Goal: Task Accomplishment & Management: Use online tool/utility

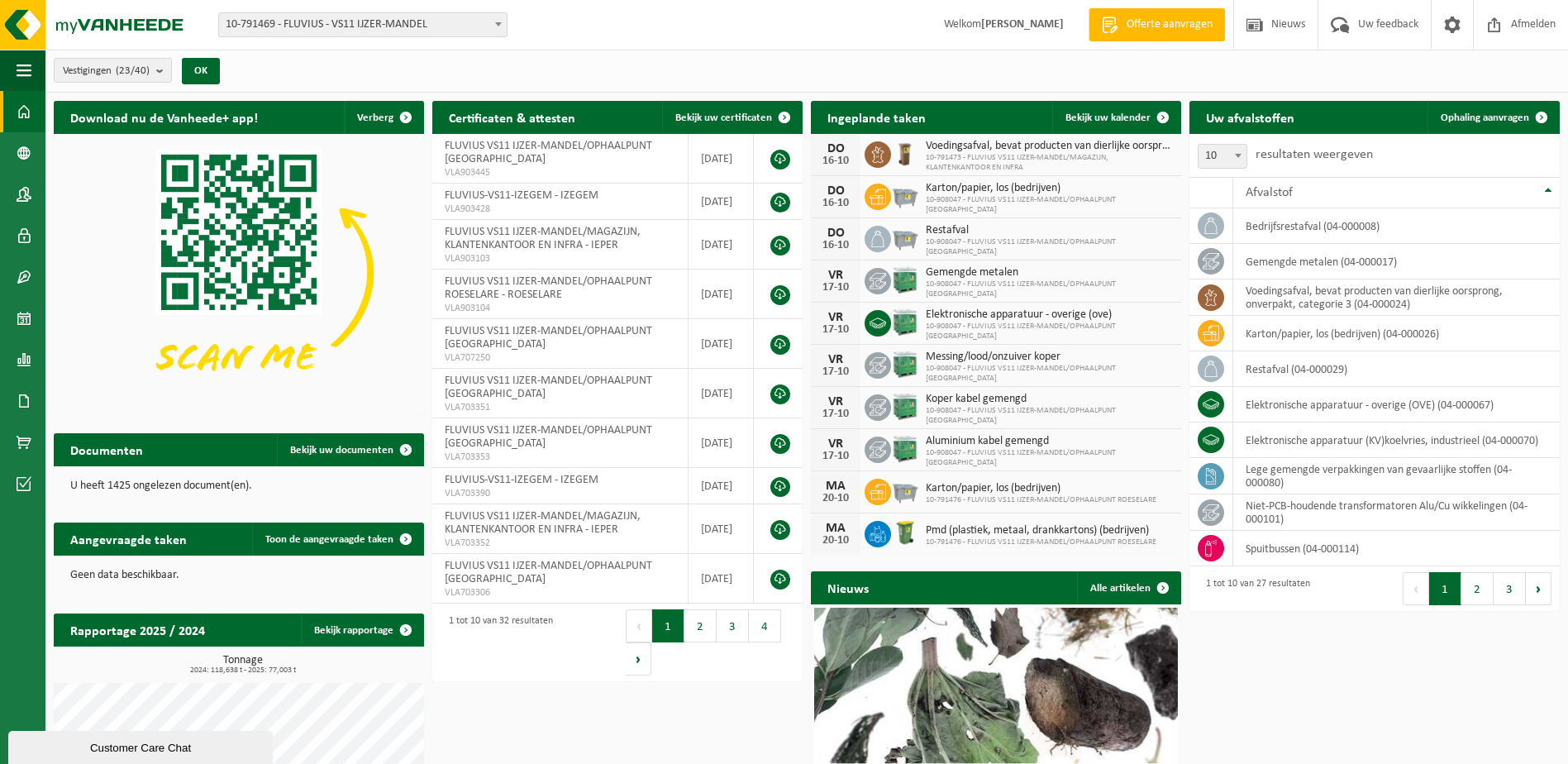
click at [498, 25] on b at bounding box center [498, 24] width 7 height 4
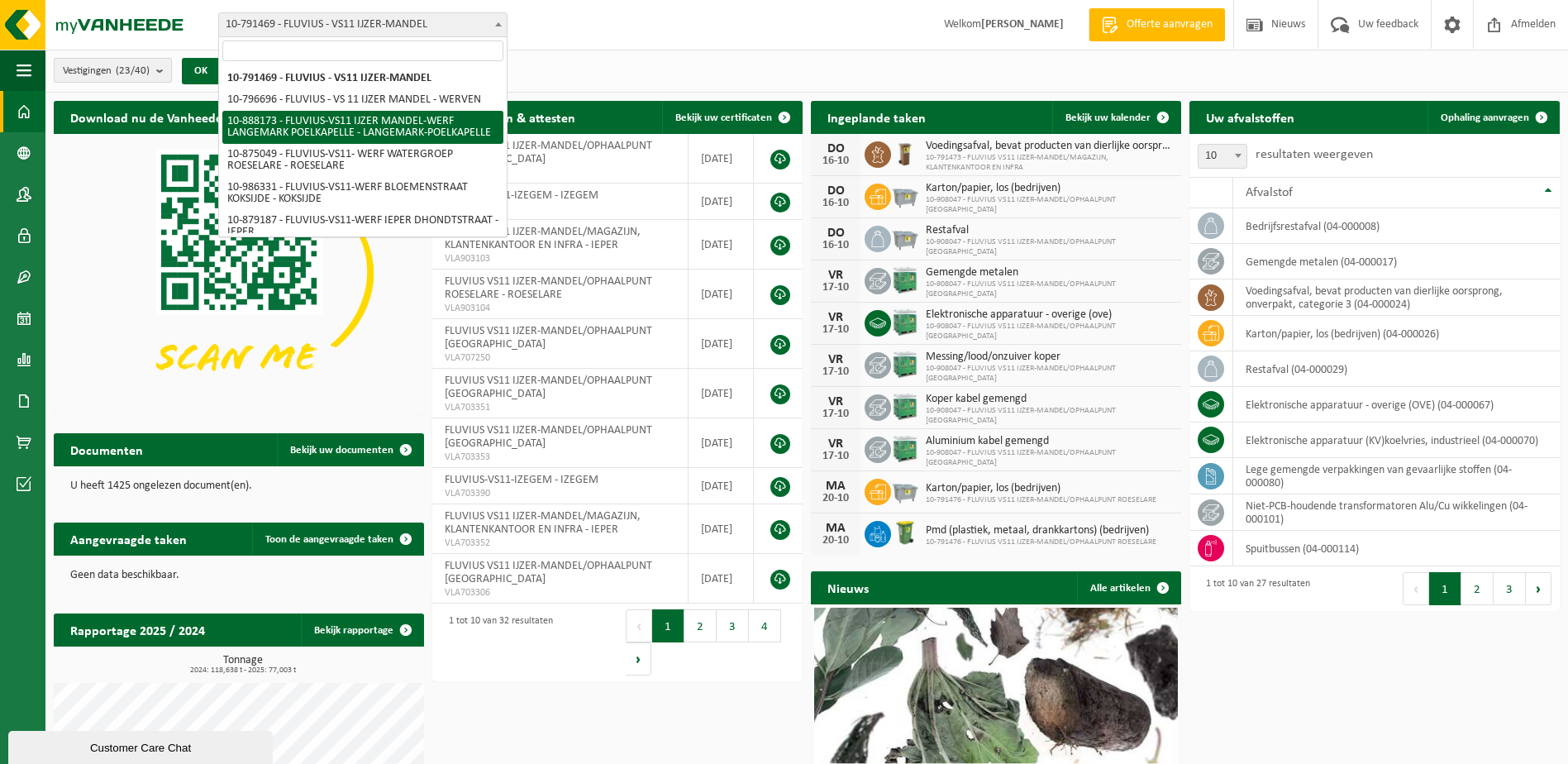
click at [161, 72] on b "submit" at bounding box center [164, 70] width 15 height 23
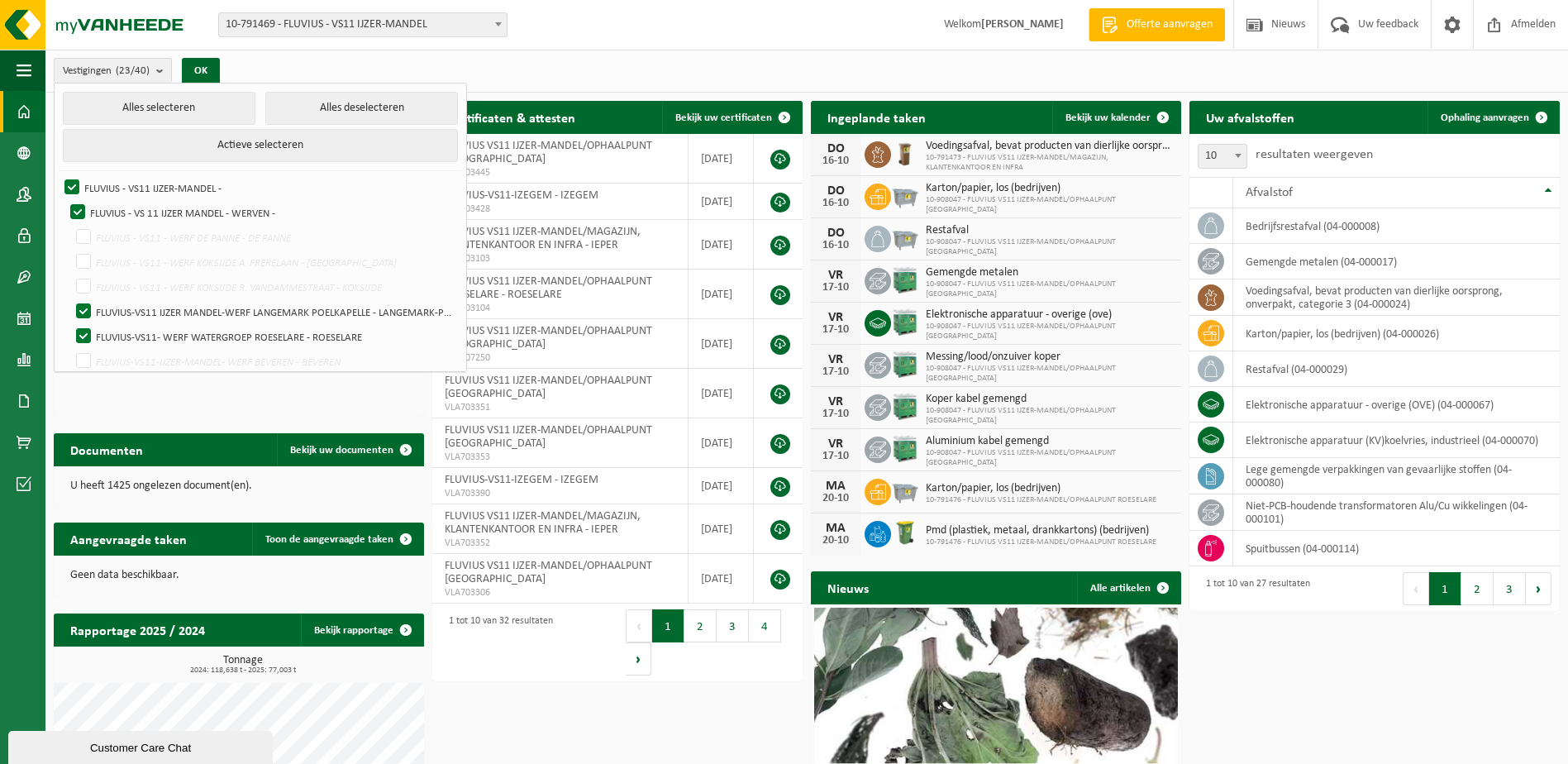
click at [495, 25] on b at bounding box center [498, 24] width 7 height 4
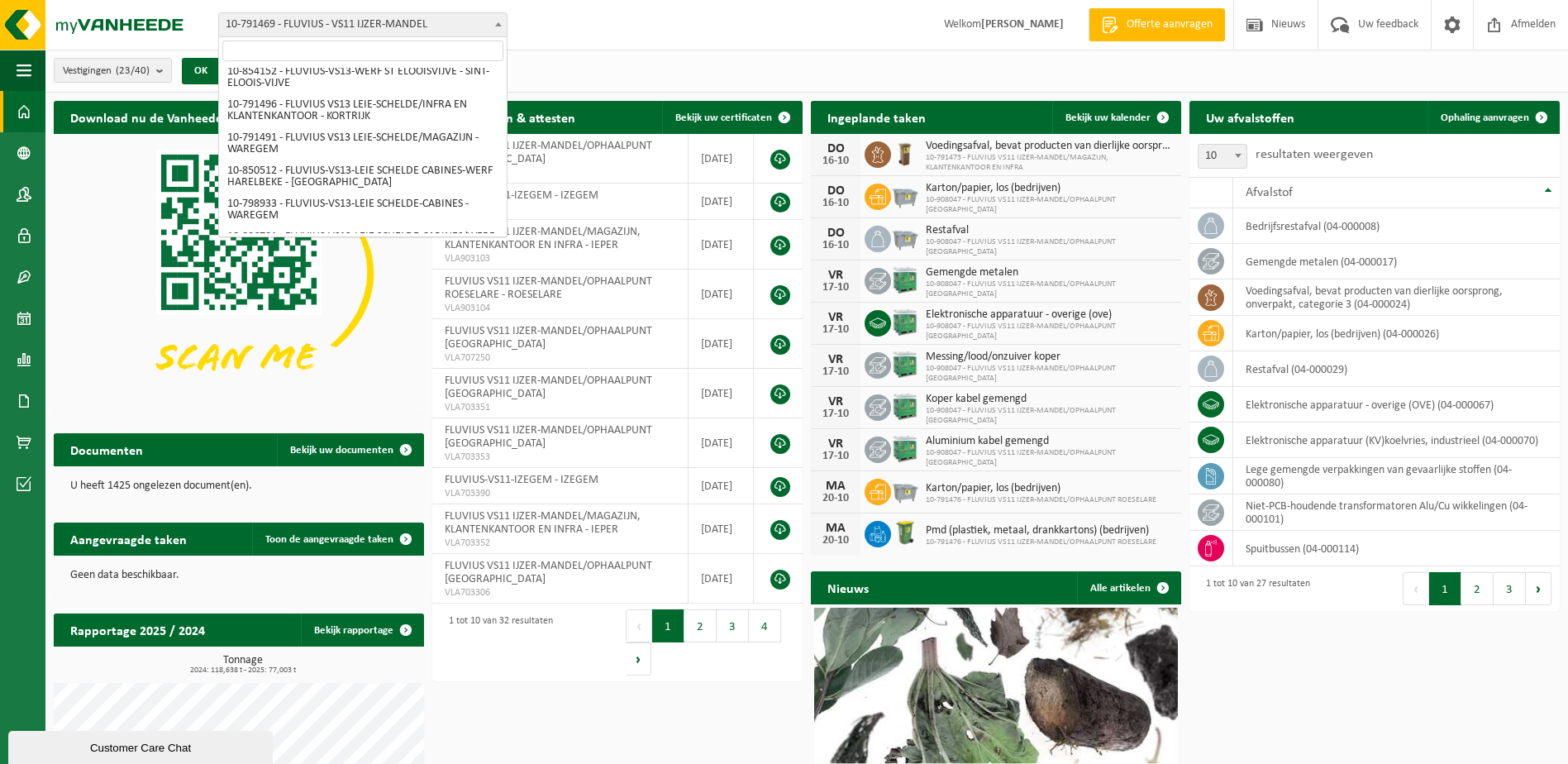
scroll to position [1075, 0]
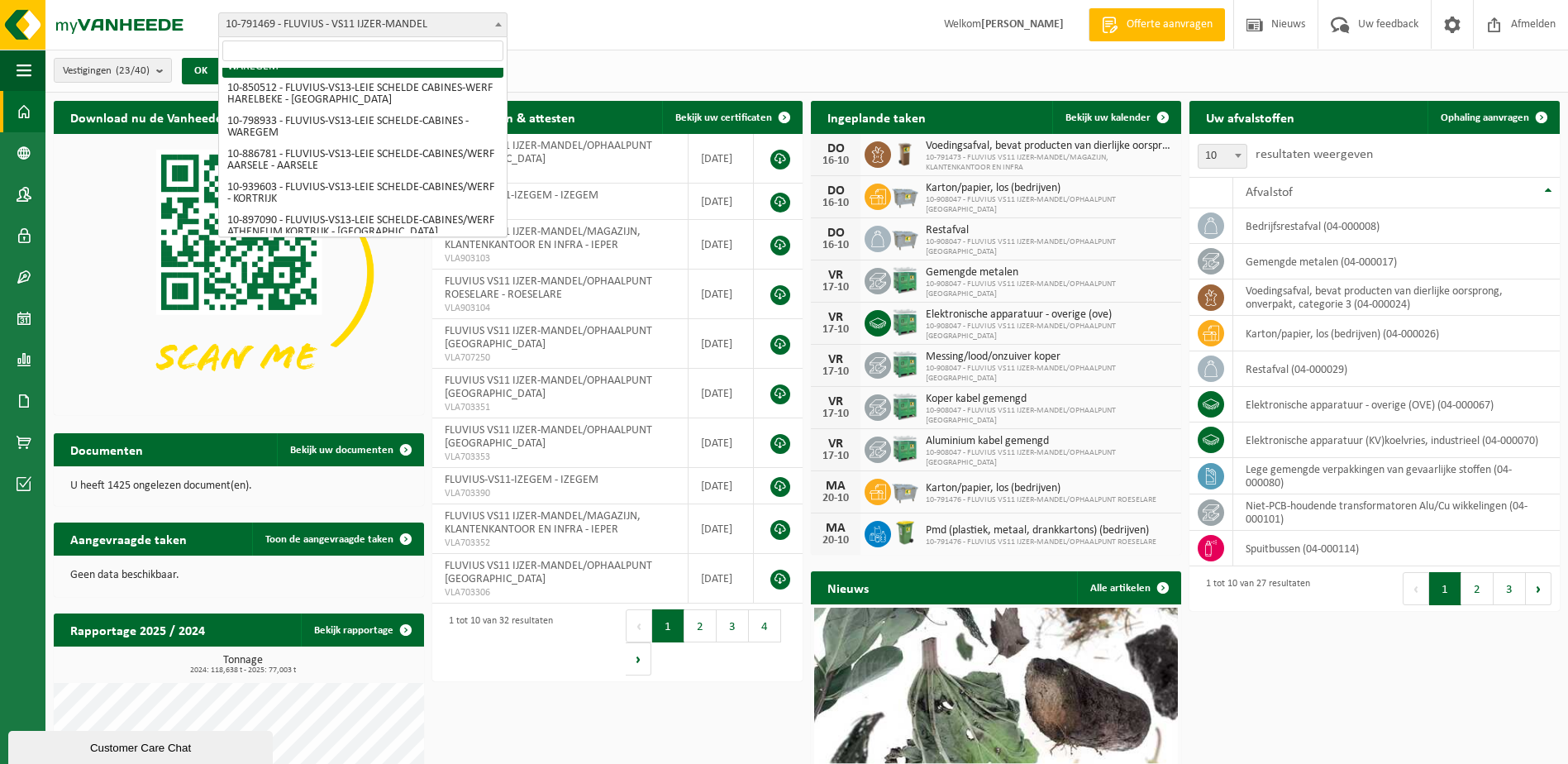
select select "30232"
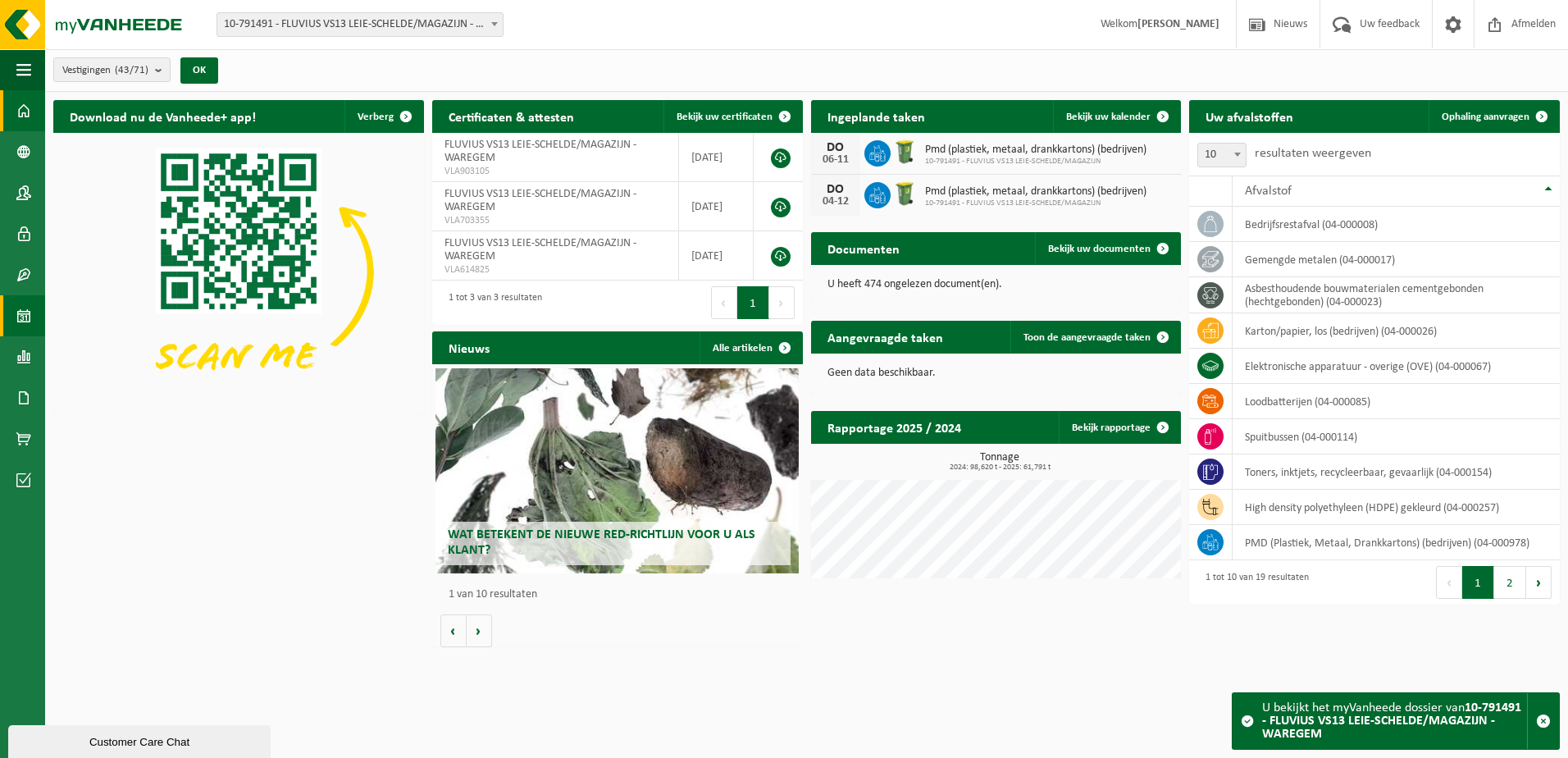
click at [23, 320] on span at bounding box center [24, 315] width 15 height 41
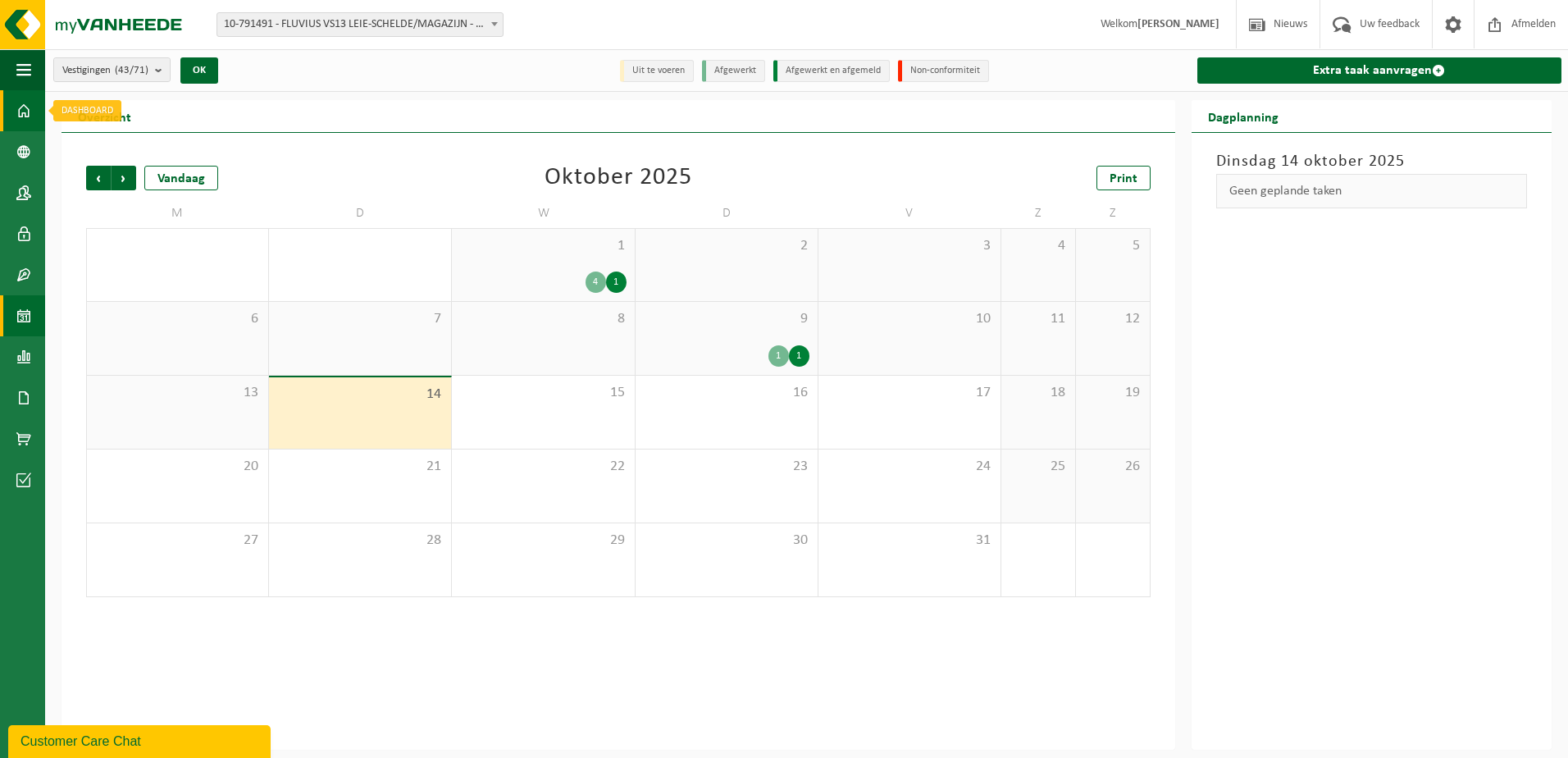
click at [20, 115] on span at bounding box center [24, 110] width 15 height 41
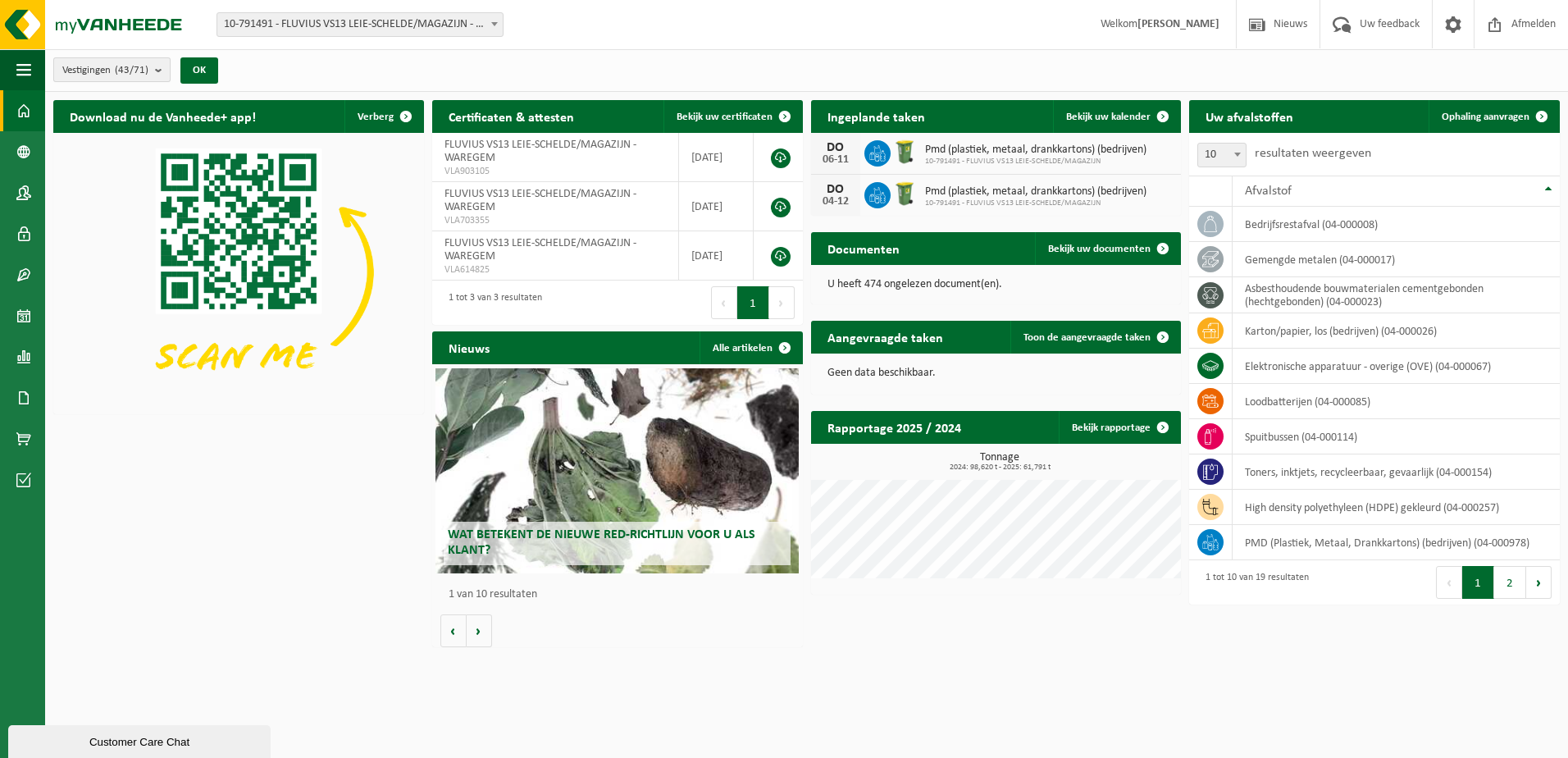
click at [161, 72] on b "submit" at bounding box center [162, 69] width 15 height 23
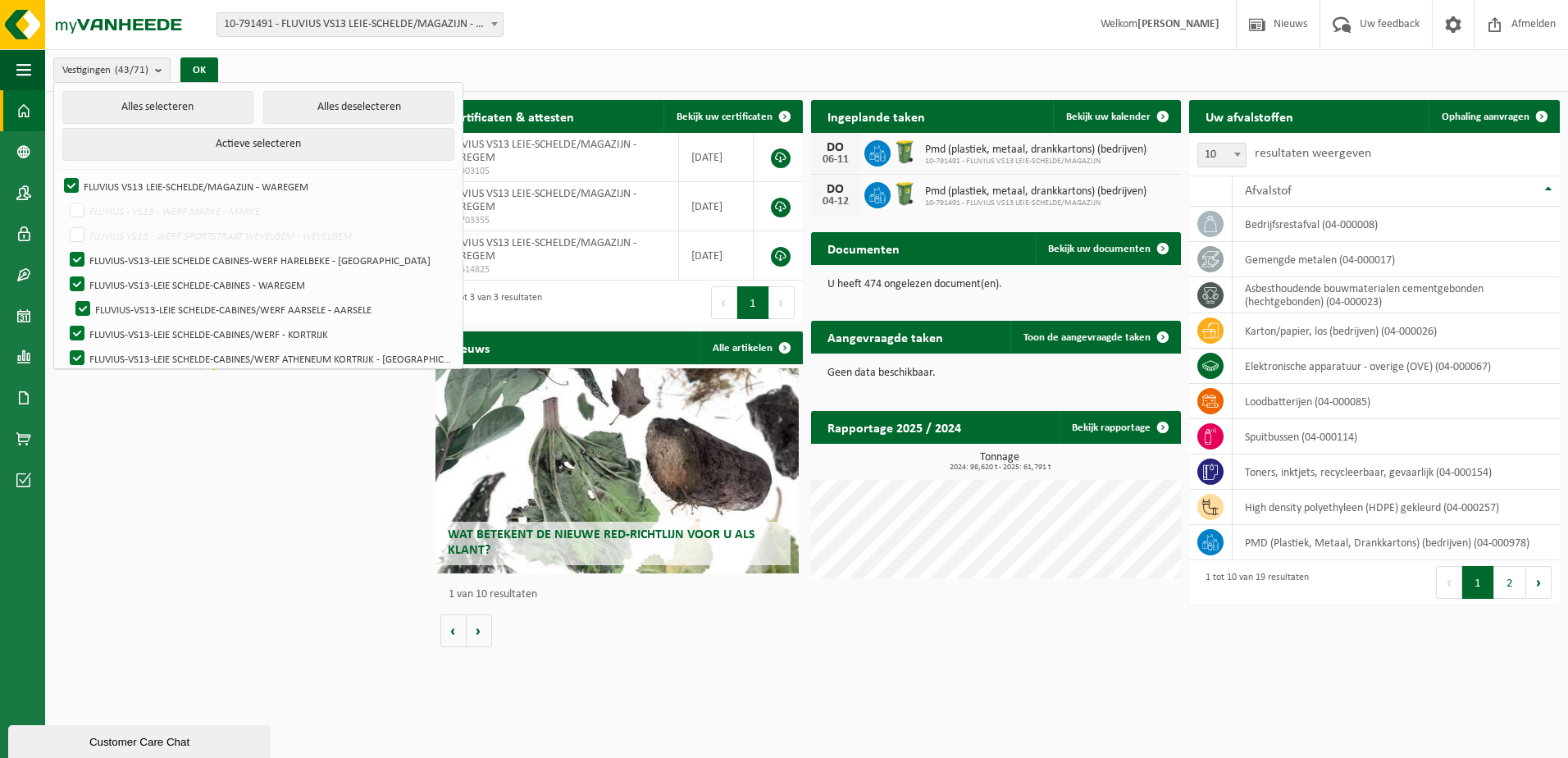
click at [697, 635] on div "Wat betekent de nieuwe RED-richtlijn voor u als klant? Market update Market upd…" at bounding box center [617, 506] width 371 height 283
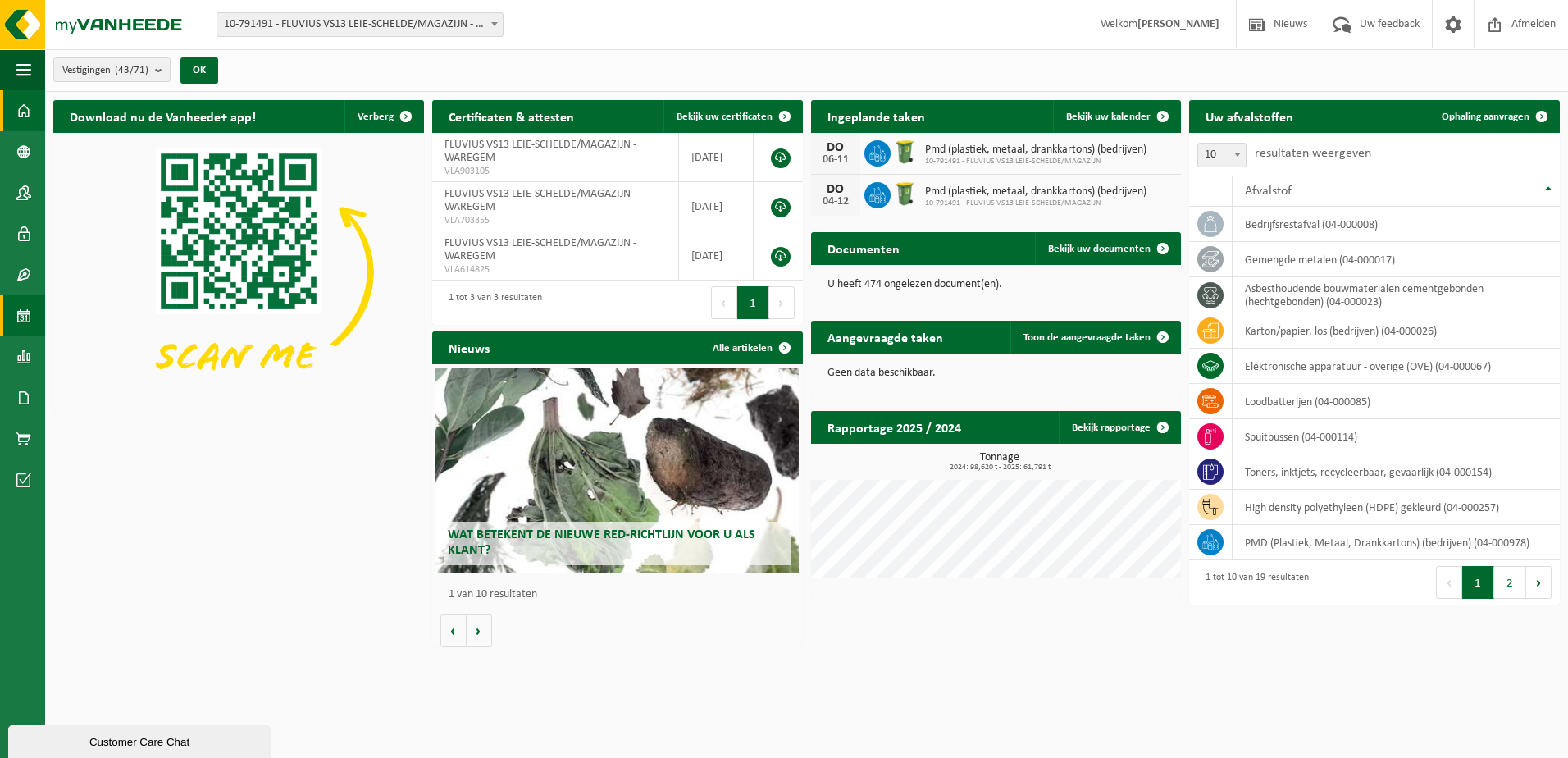
click at [23, 320] on span at bounding box center [24, 315] width 15 height 41
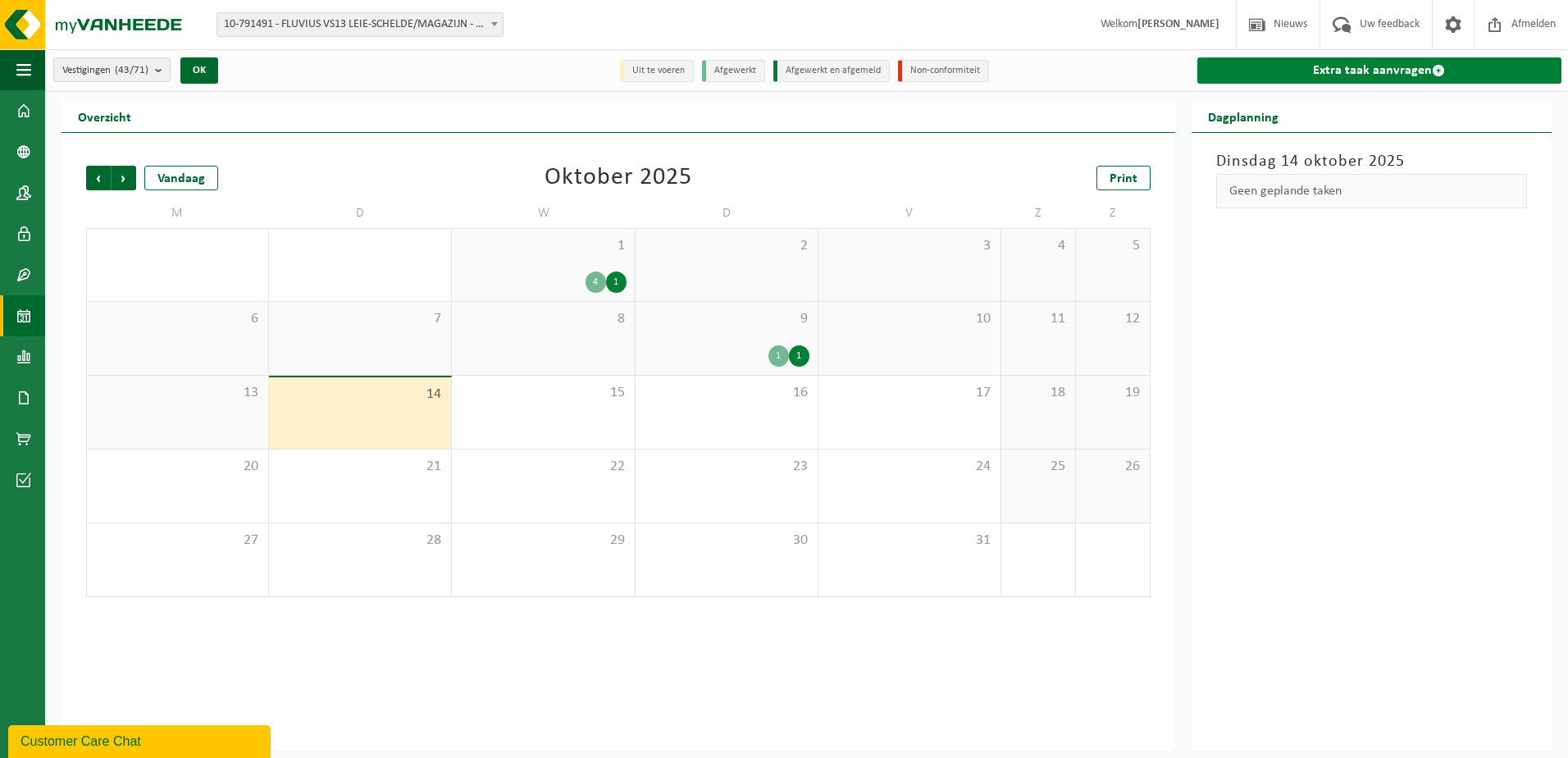
click at [1322, 71] on link "Extra taak aanvragen" at bounding box center [1379, 70] width 364 height 26
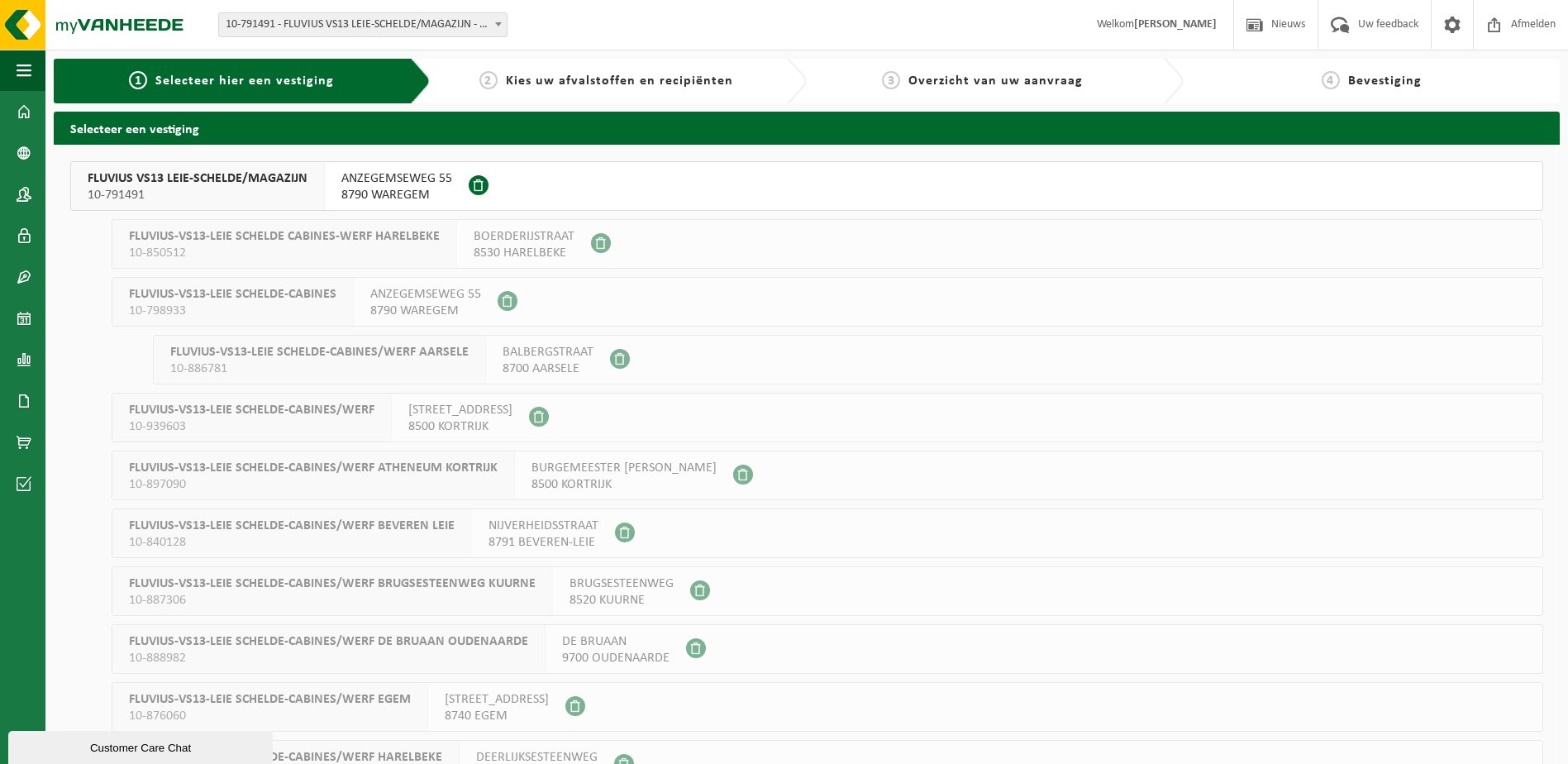
click at [270, 188] on span "10-791491" at bounding box center [197, 195] width 220 height 17
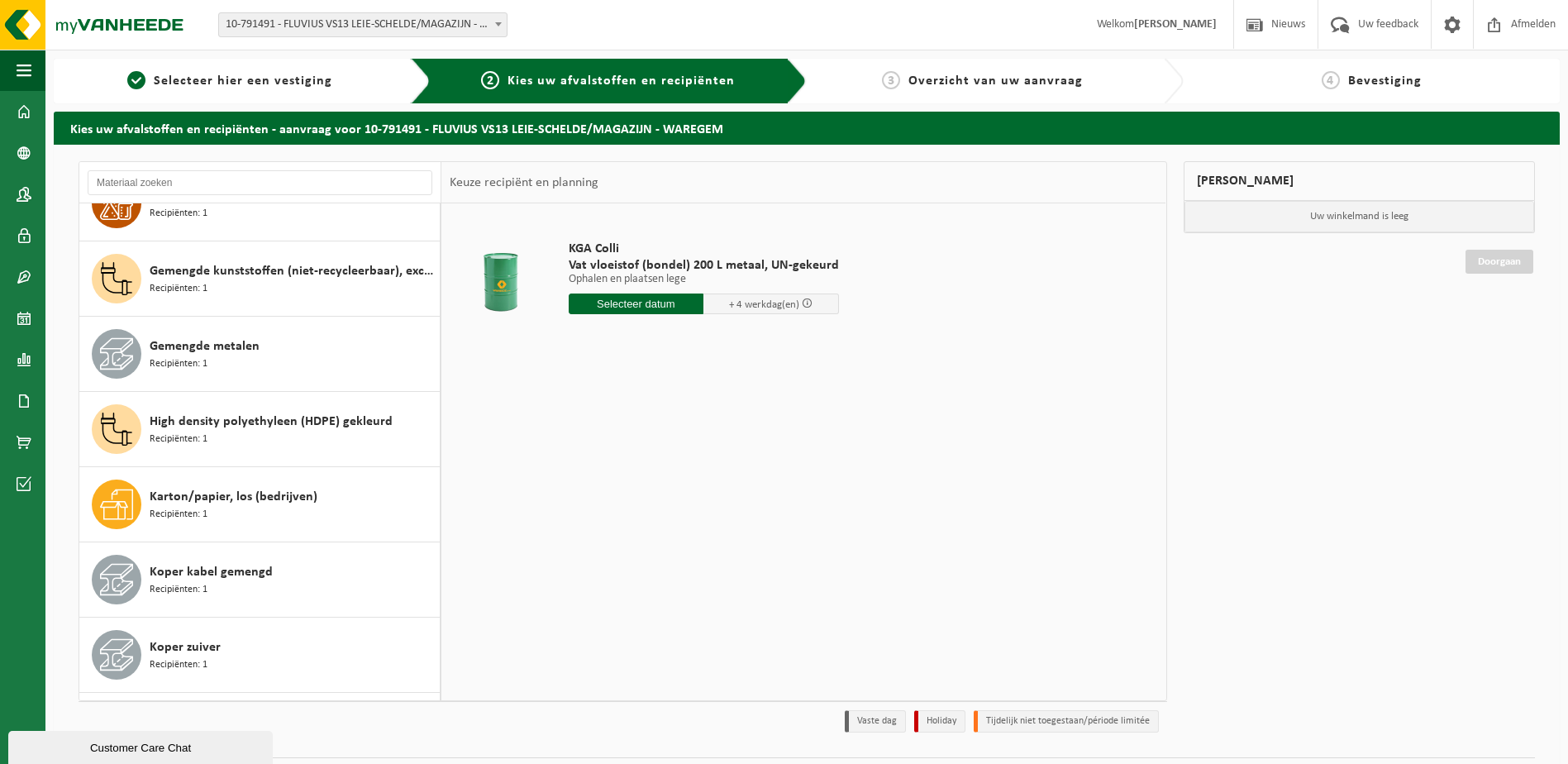
scroll to position [496, 0]
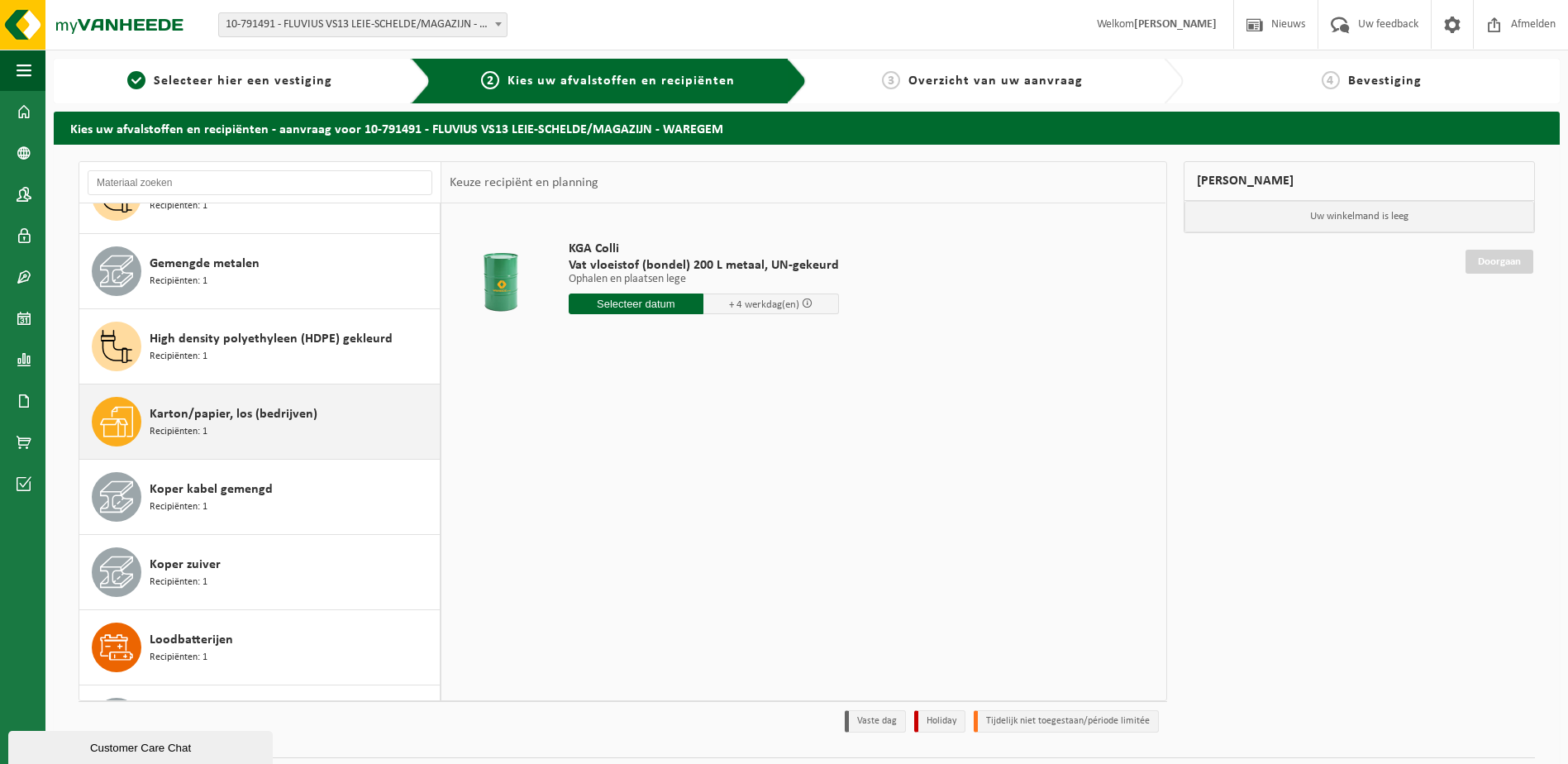
click at [309, 416] on span "Karton/papier, los (bedrijven)" at bounding box center [234, 414] width 168 height 20
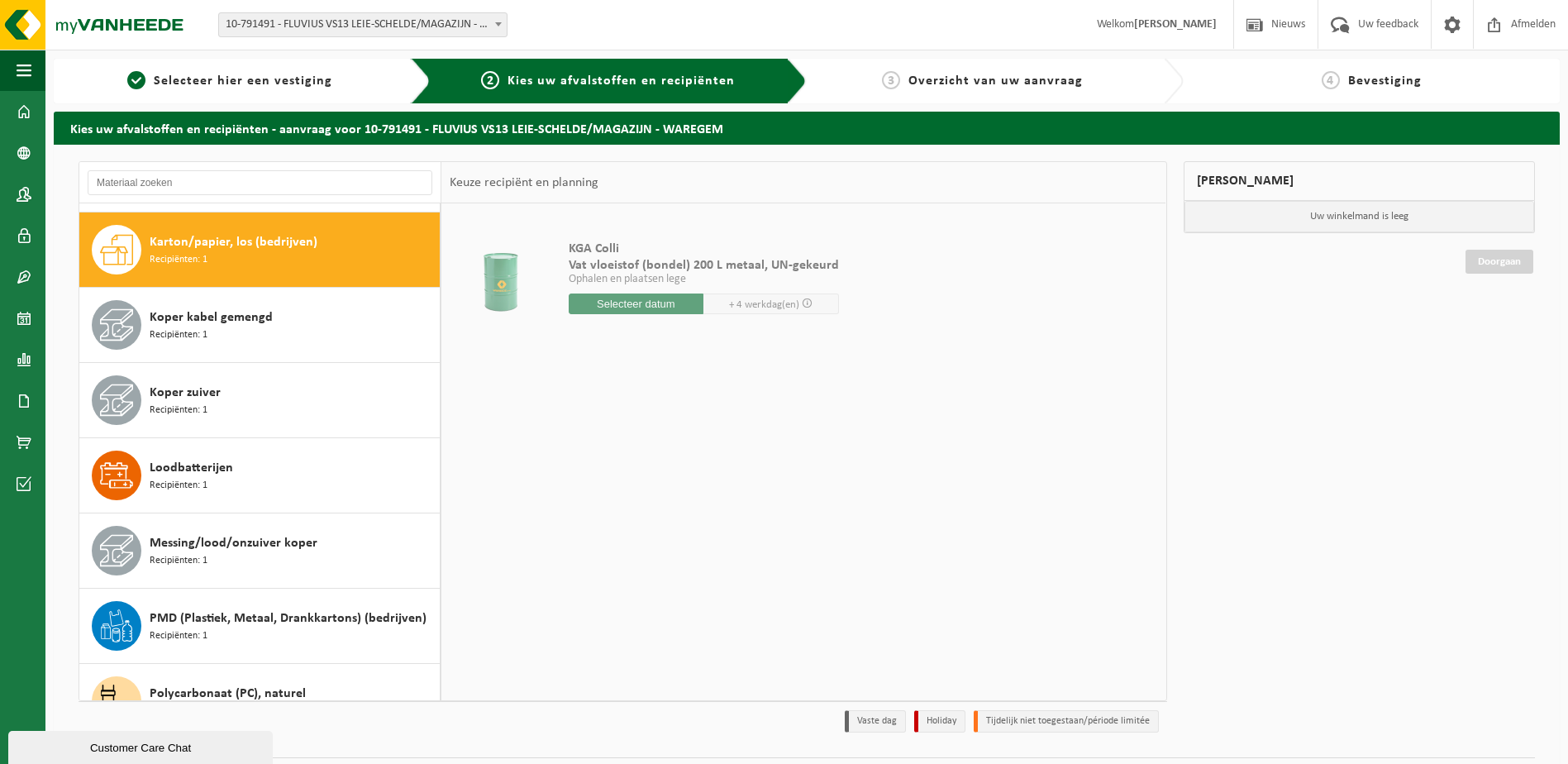
scroll to position [678, 0]
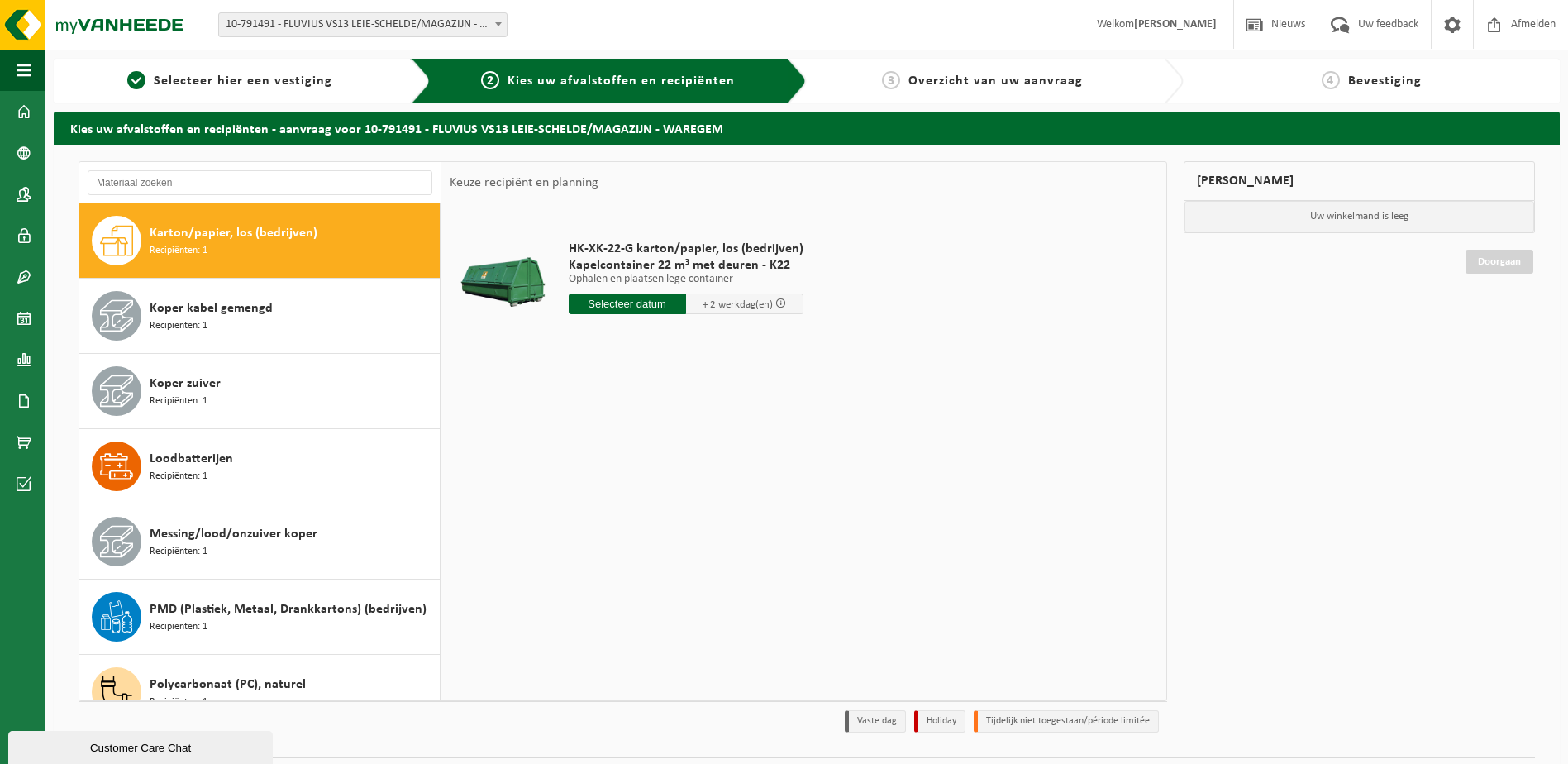
click at [614, 301] on input "text" at bounding box center [627, 304] width 117 height 20
click at [642, 447] on div "15" at bounding box center [642, 450] width 29 height 26
type input "Van [DATE]"
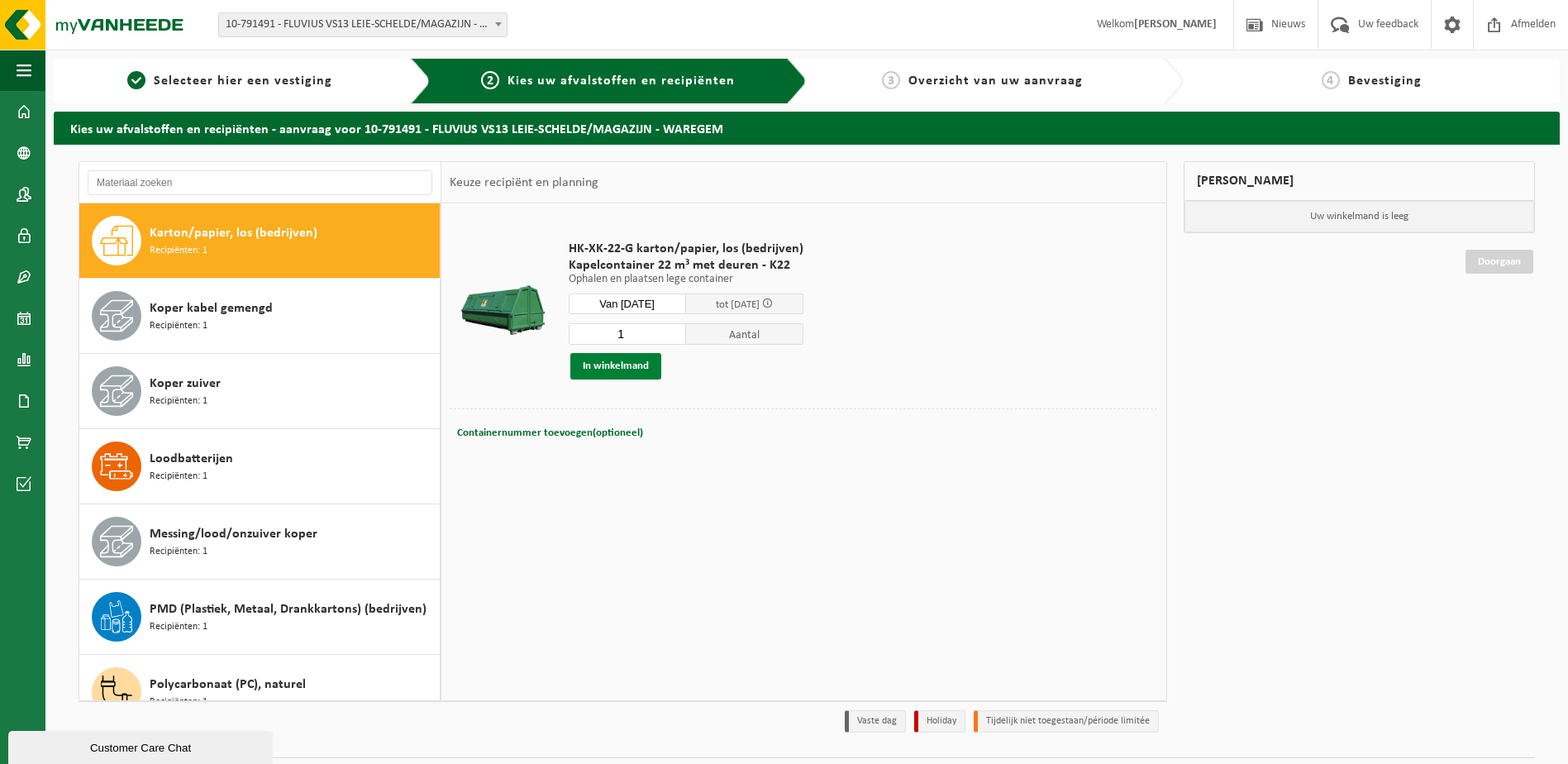
click at [609, 366] on button "In winkelmand" at bounding box center [615, 365] width 91 height 26
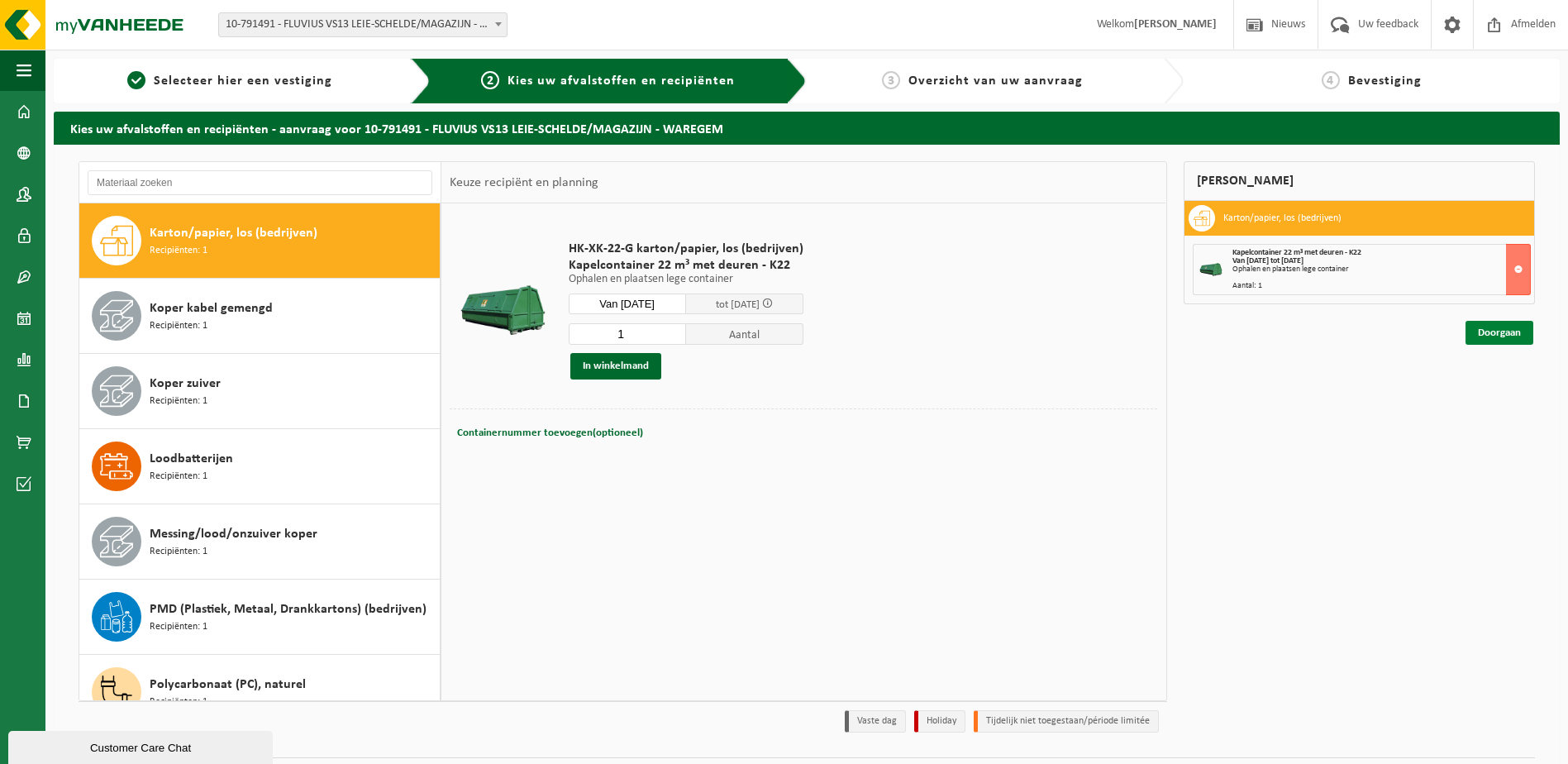
click at [1500, 337] on link "Doorgaan" at bounding box center [1499, 332] width 68 height 24
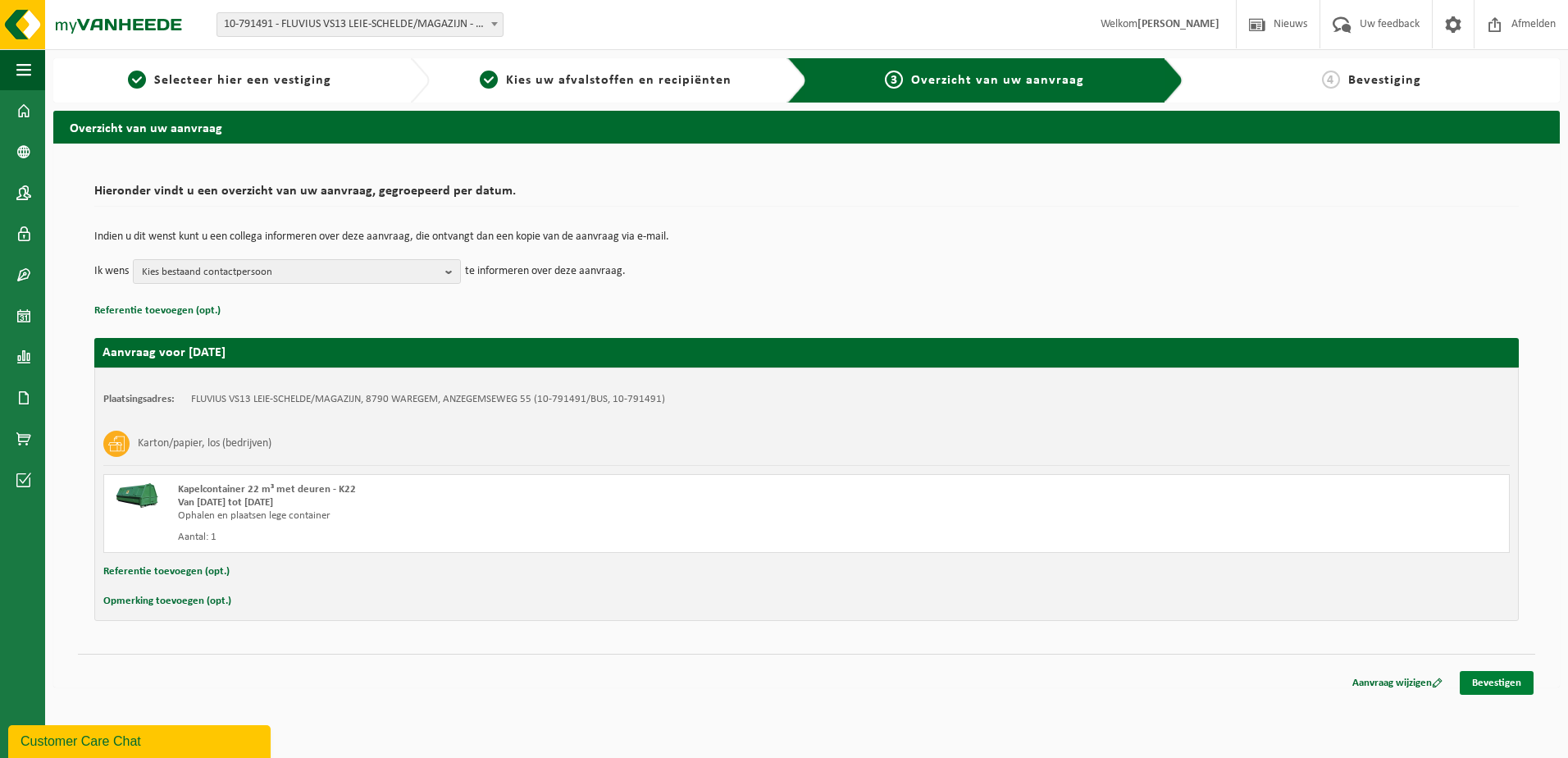
click at [1500, 681] on link "Bevestigen" at bounding box center [1497, 683] width 74 height 24
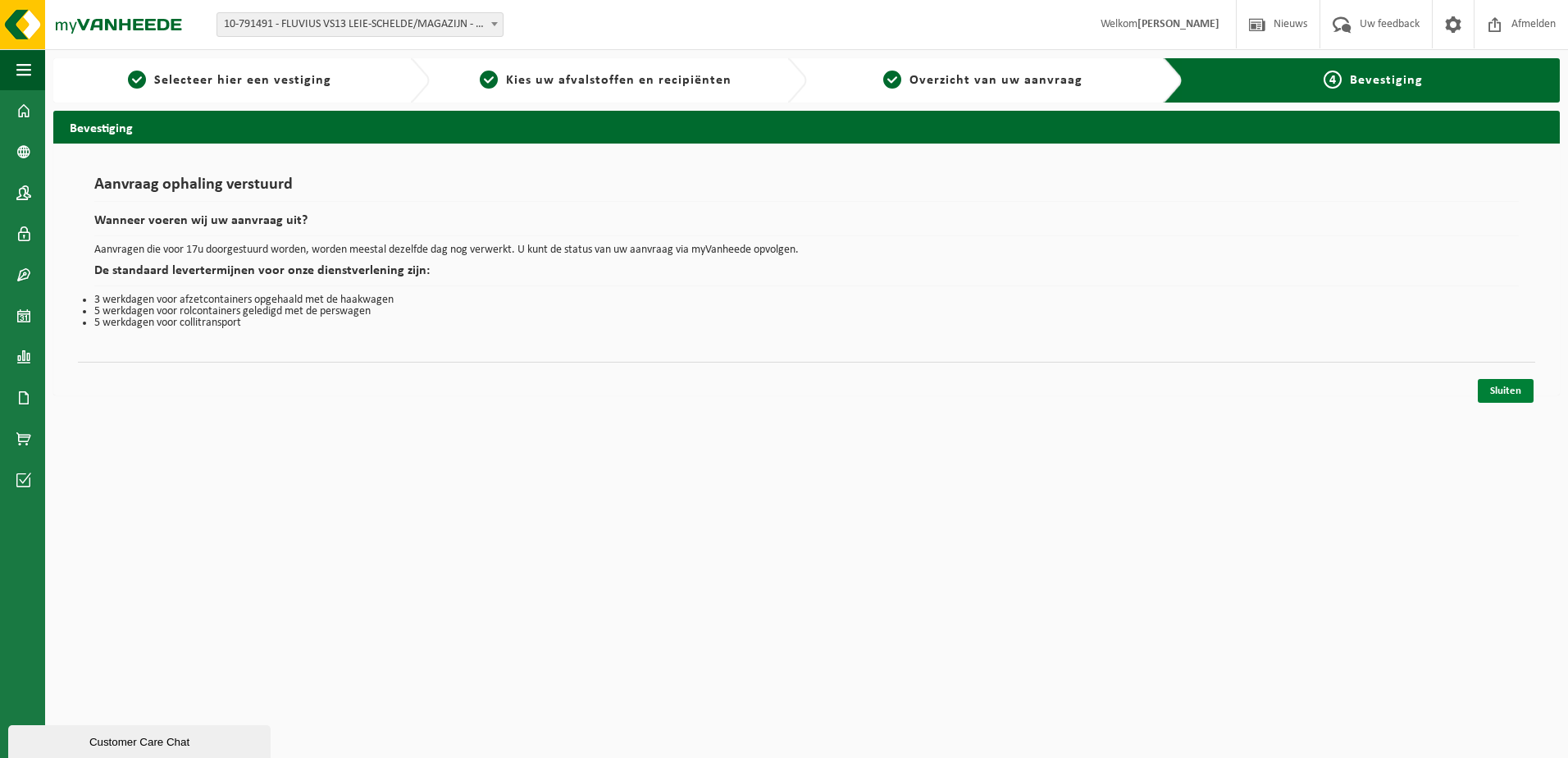
click at [1516, 392] on link "Sluiten" at bounding box center [1505, 391] width 55 height 24
